Goal: Information Seeking & Learning: Find specific fact

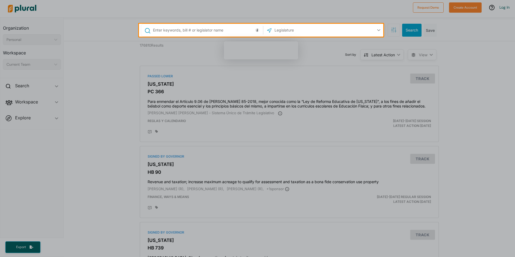
click at [167, 29] on input "text" at bounding box center [206, 30] width 109 height 10
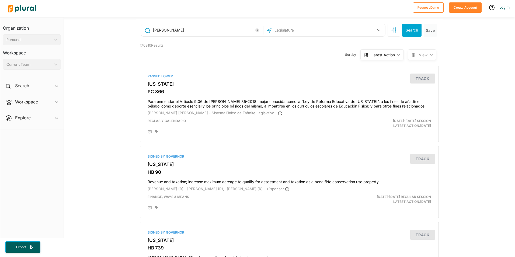
type input "jarrod lowey"
click at [408, 36] on button "Search" at bounding box center [411, 30] width 19 height 13
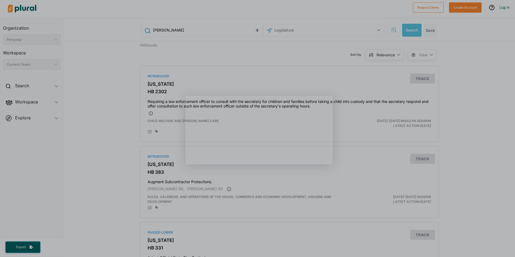
click at [467, 198] on div "Product tour overlay" at bounding box center [257, 128] width 515 height 257
click at [470, 206] on div "Product tour overlay" at bounding box center [257, 128] width 515 height 257
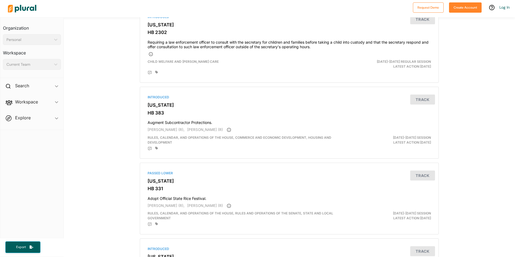
scroll to position [59, 0]
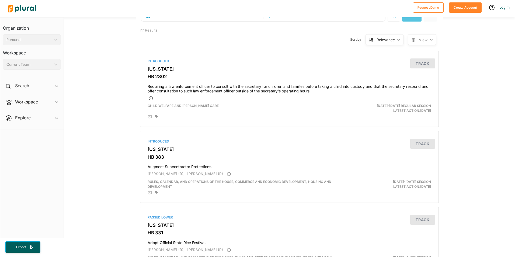
scroll to position [0, 0]
